Goal: Task Accomplishment & Management: Manage account settings

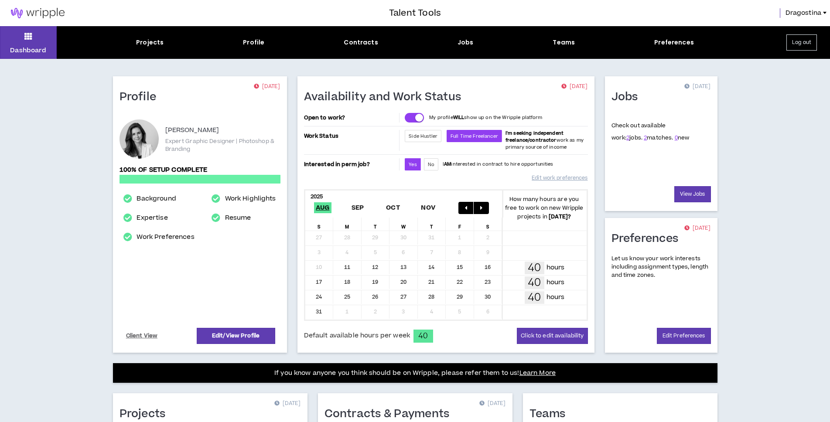
scroll to position [182, 0]
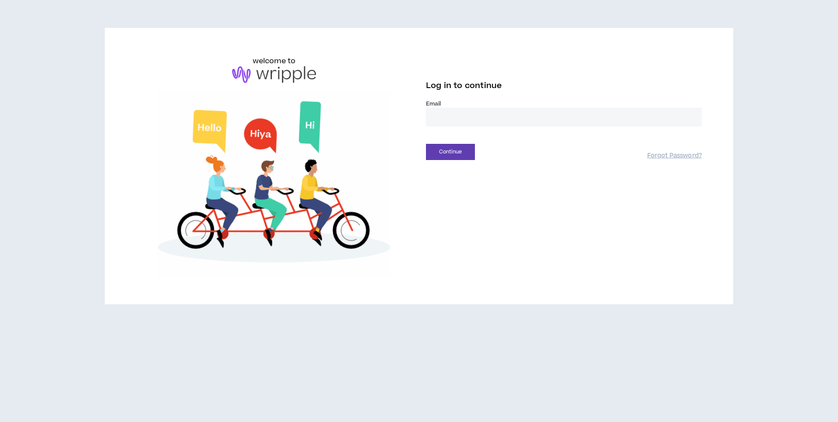
click at [480, 120] on input "email" at bounding box center [564, 117] width 276 height 19
click at [482, 113] on input "email" at bounding box center [564, 117] width 276 height 19
click at [479, 122] on input "email" at bounding box center [564, 117] width 276 height 19
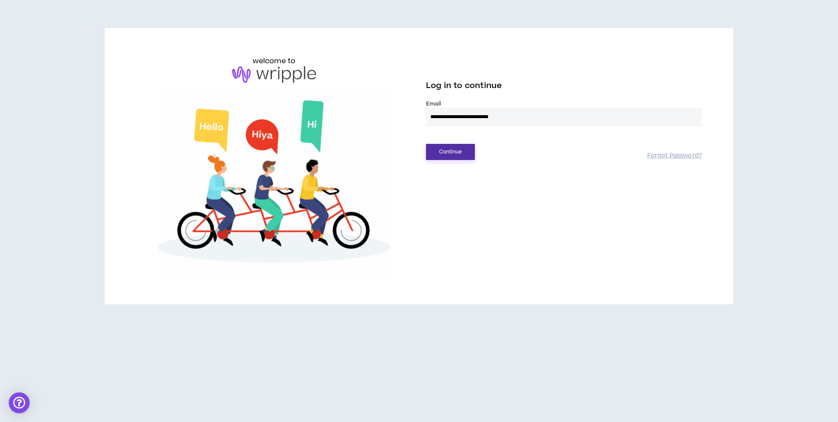
type input "**********"
click at [455, 154] on button "Continue" at bounding box center [450, 152] width 49 height 16
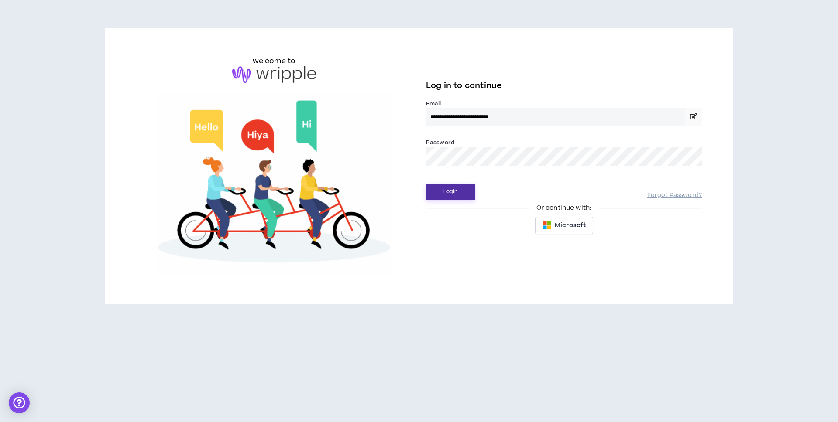
click at [455, 195] on button "Login" at bounding box center [450, 192] width 49 height 16
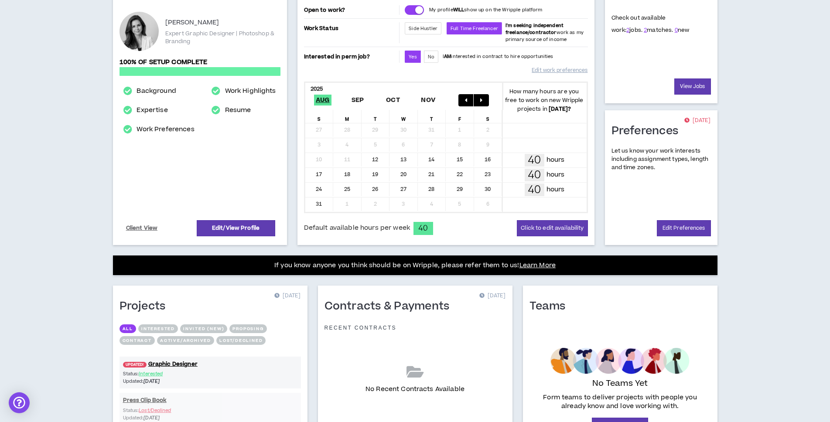
scroll to position [182, 0]
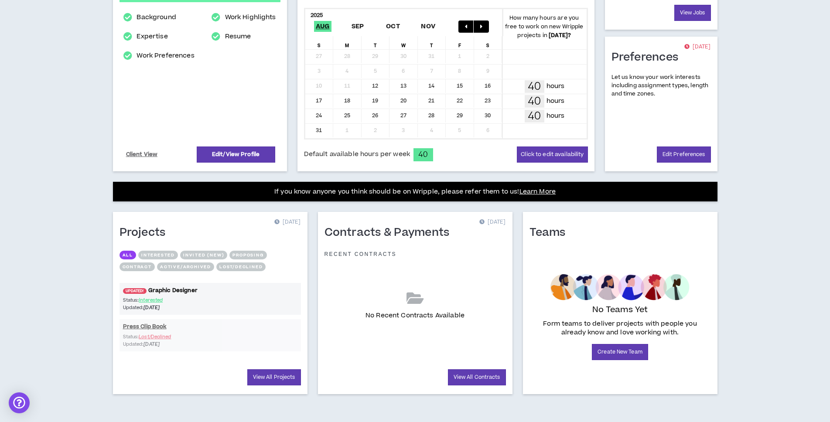
click at [185, 292] on link "UPDATED! Graphic Designer" at bounding box center [211, 291] width 182 height 8
